Goal: Task Accomplishment & Management: Use online tool/utility

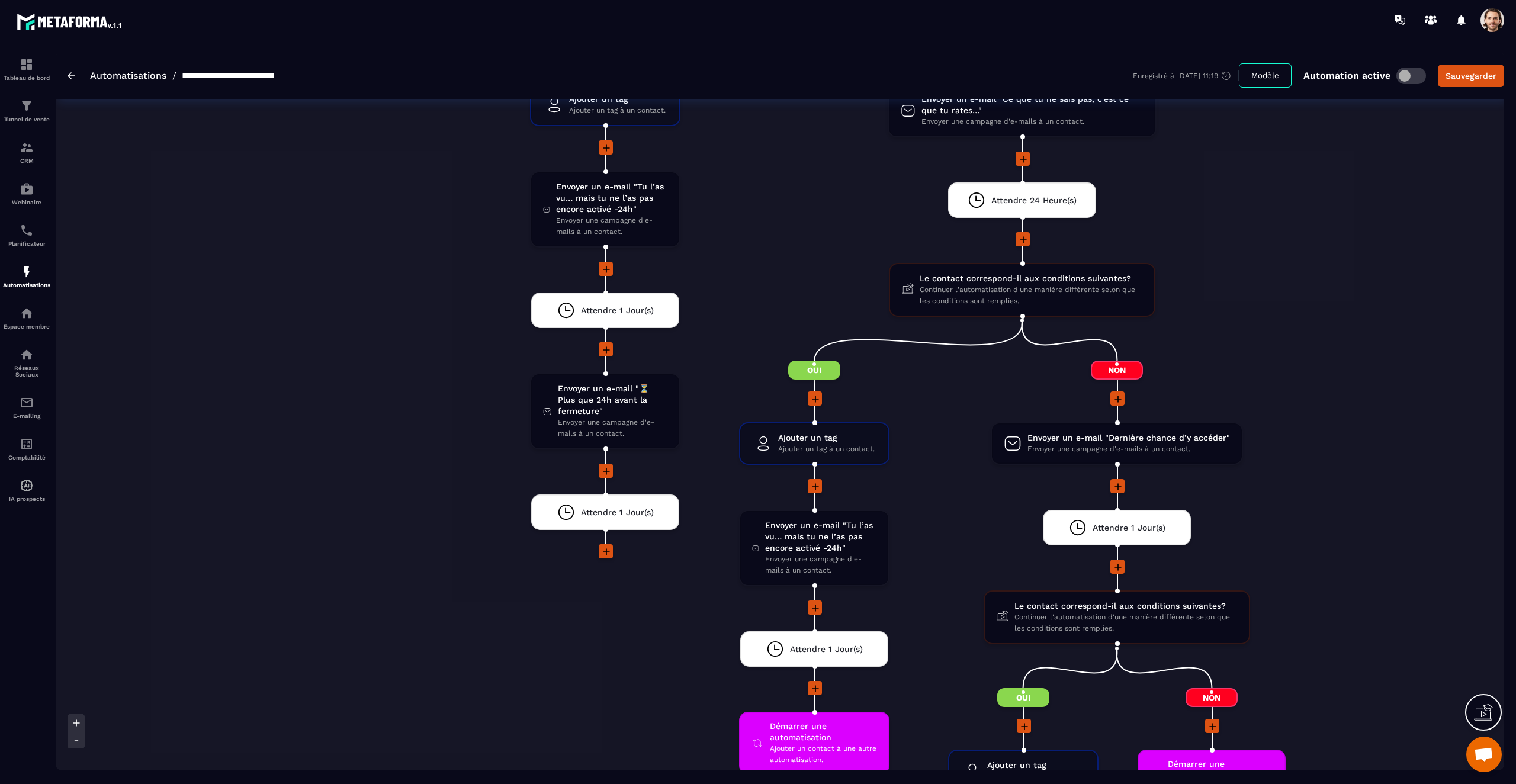
scroll to position [4429, 0]
